Goal: Information Seeking & Learning: Learn about a topic

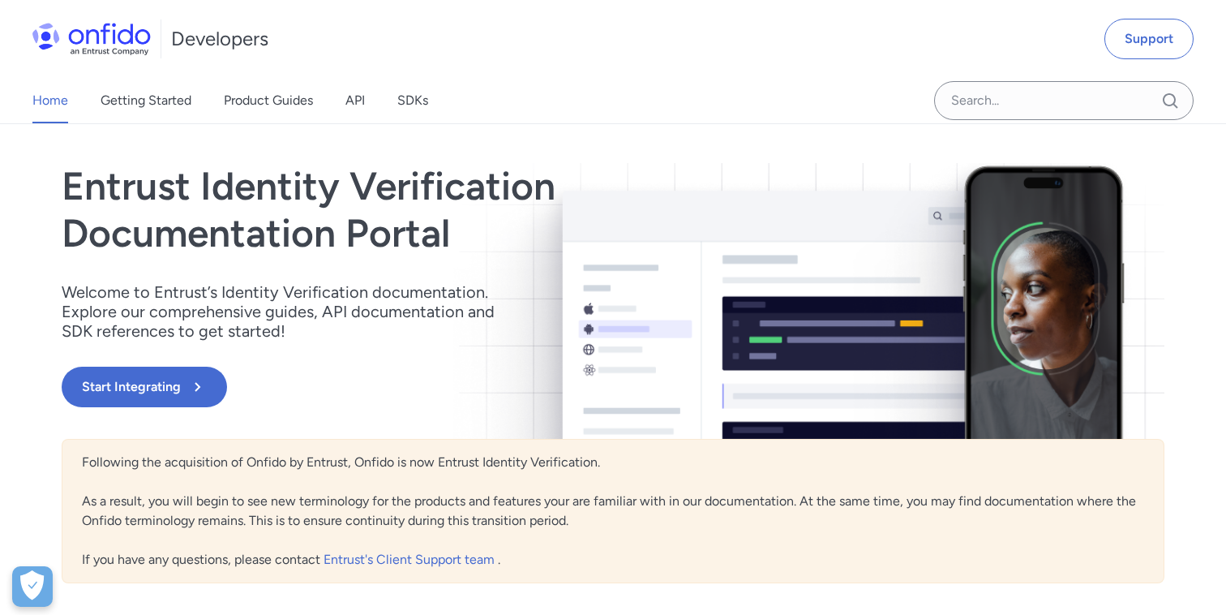
click at [341, 103] on div "Home Getting Started Product Guides API SDKs" at bounding box center [246, 100] width 493 height 45
click at [350, 104] on link "API" at bounding box center [354, 100] width 19 height 45
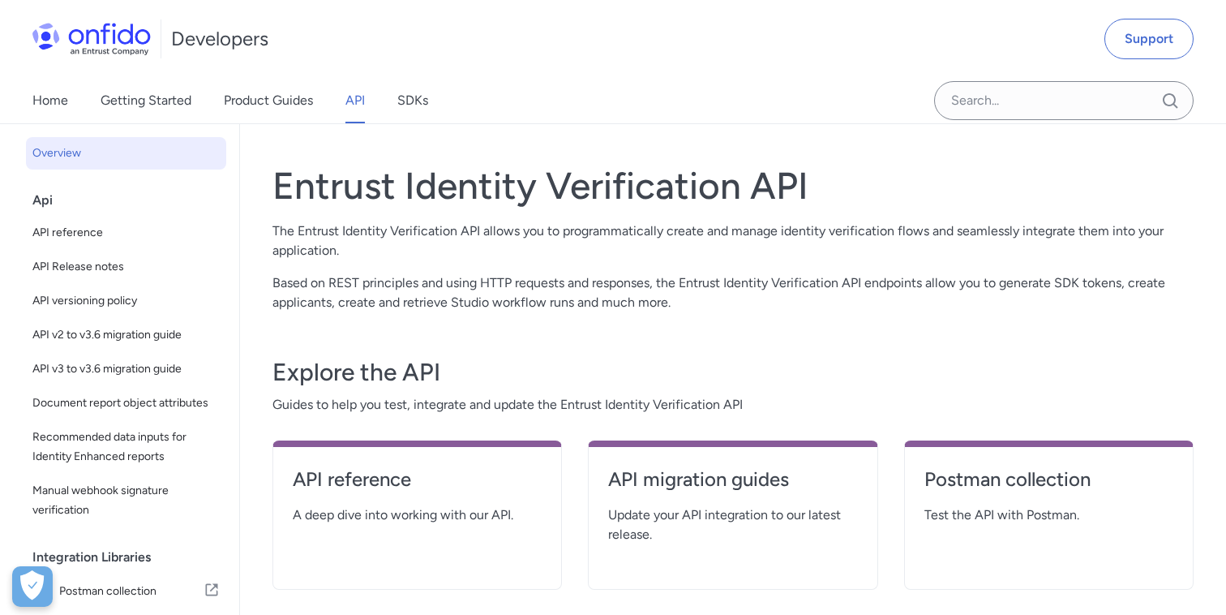
click at [244, 113] on link "Product Guides" at bounding box center [268, 100] width 89 height 45
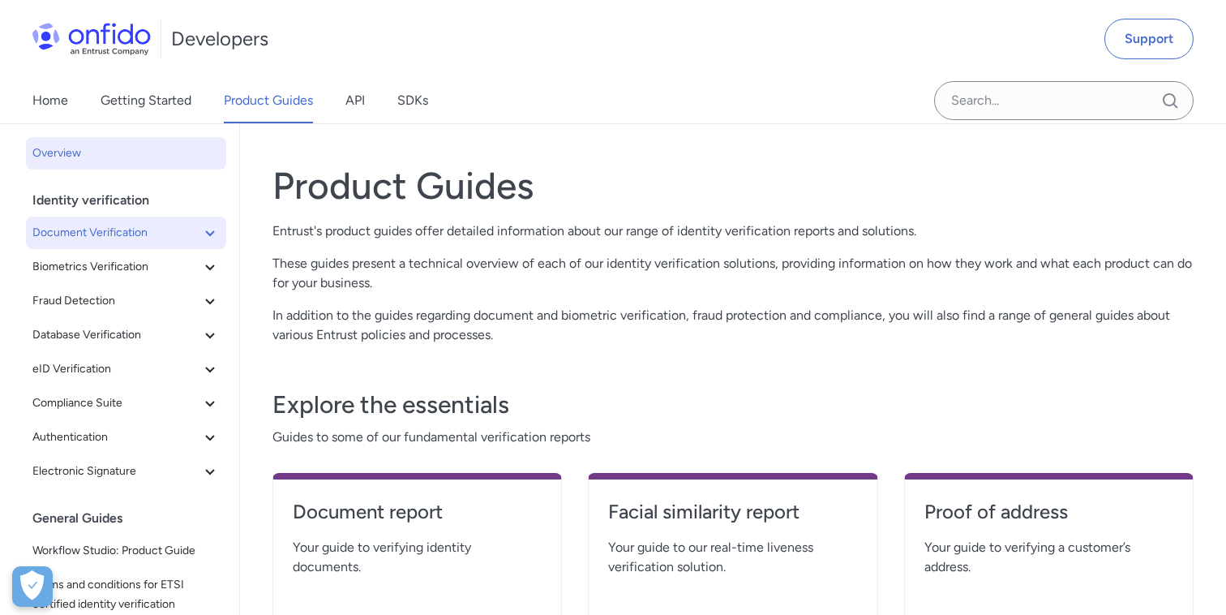
click at [204, 238] on icon at bounding box center [209, 232] width 19 height 19
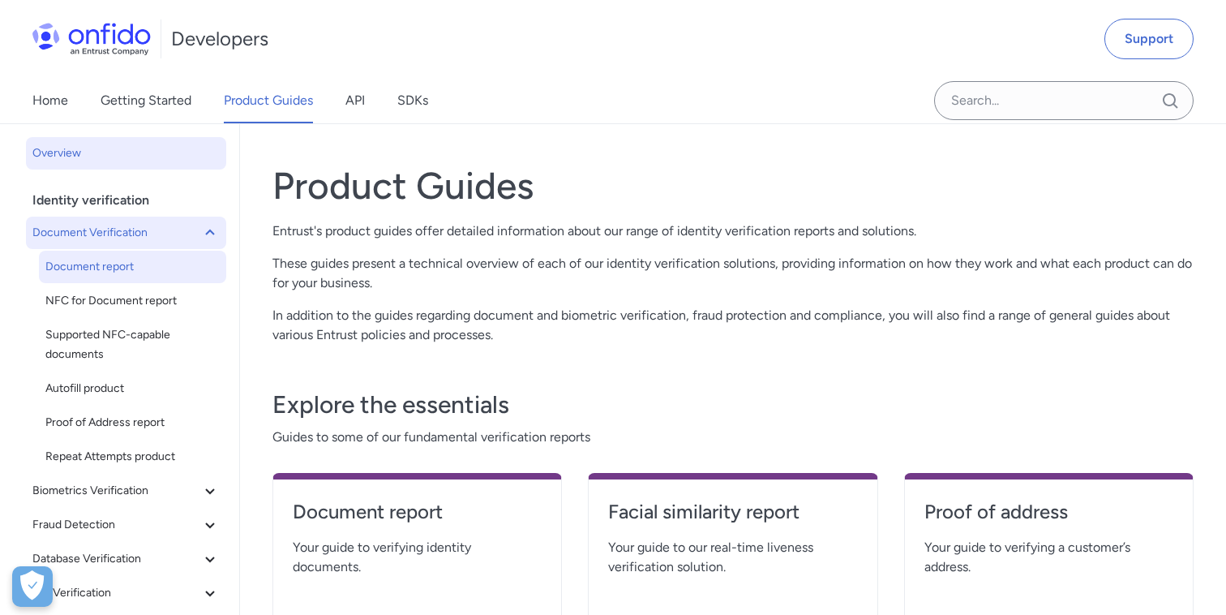
click at [138, 251] on link "Document report" at bounding box center [132, 267] width 187 height 32
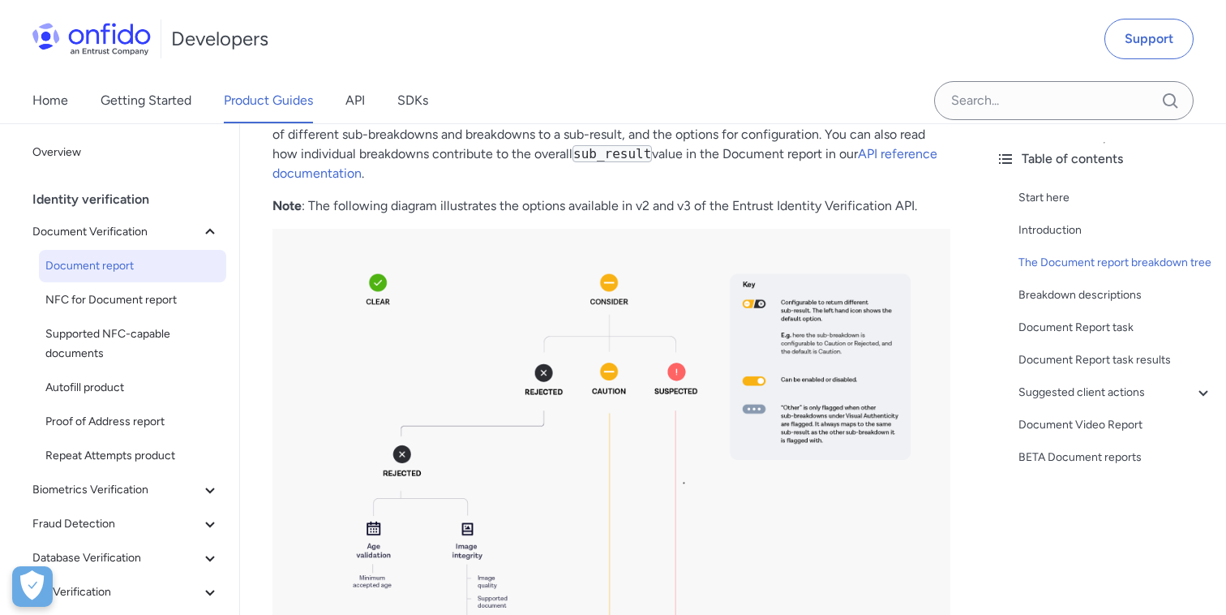
scroll to position [1192, 0]
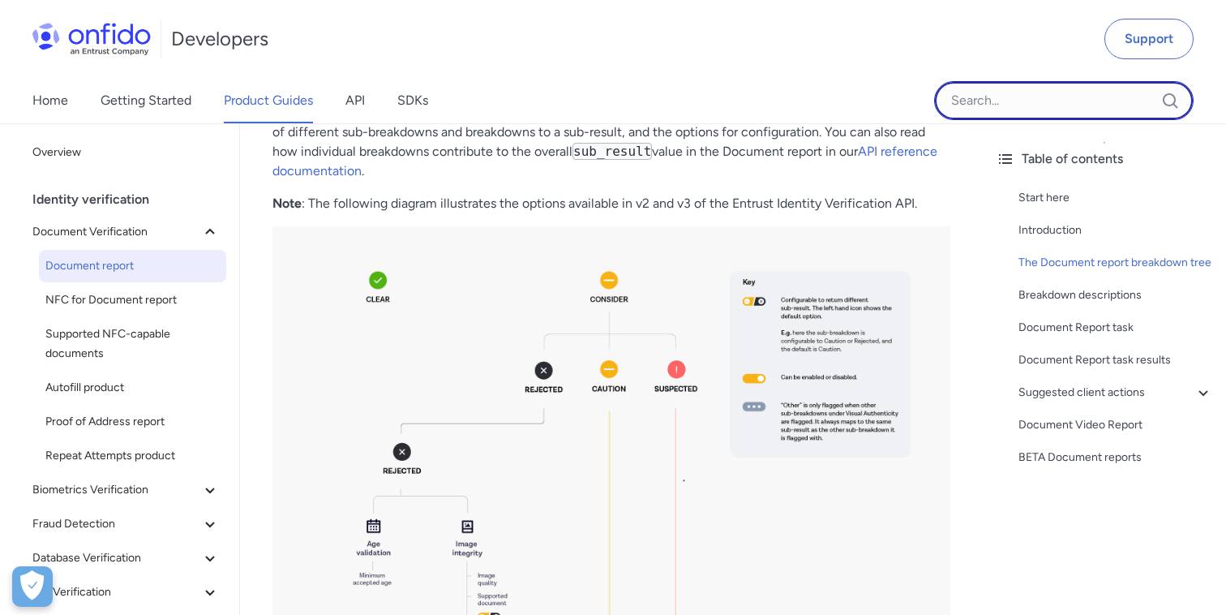
click at [995, 88] on input "Onfido search input field" at bounding box center [1063, 100] width 259 height 39
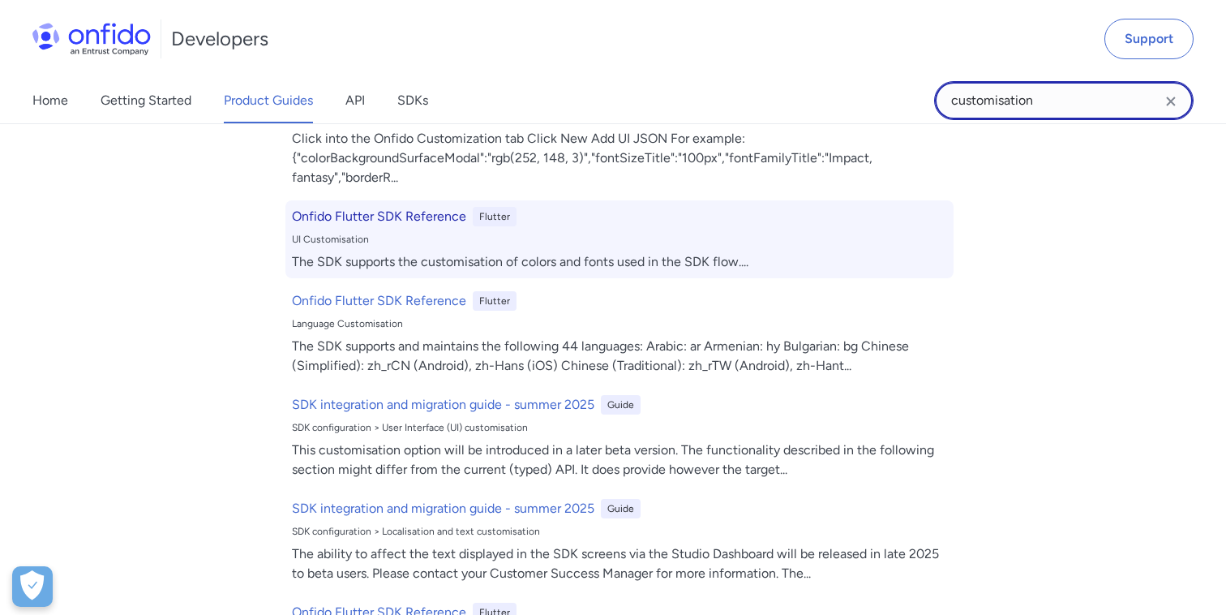
scroll to position [153, 0]
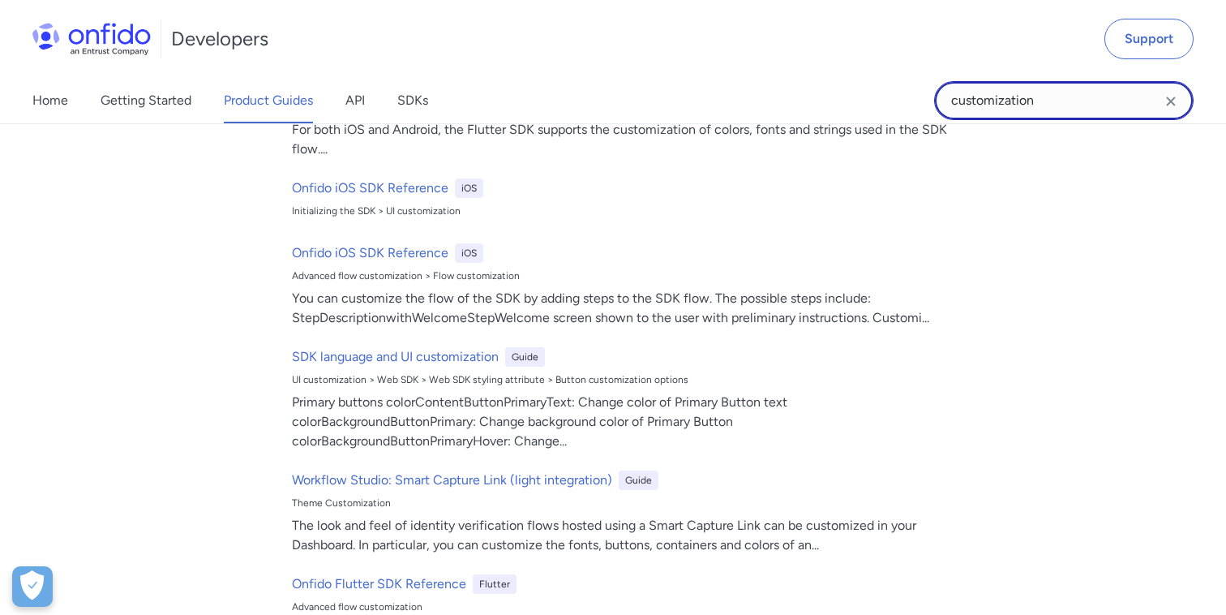
type input "customization"
click at [1172, 103] on icon "Clear search field button" at bounding box center [1170, 101] width 9 height 9
